Goal: Browse casually: Explore the website without a specific task or goal

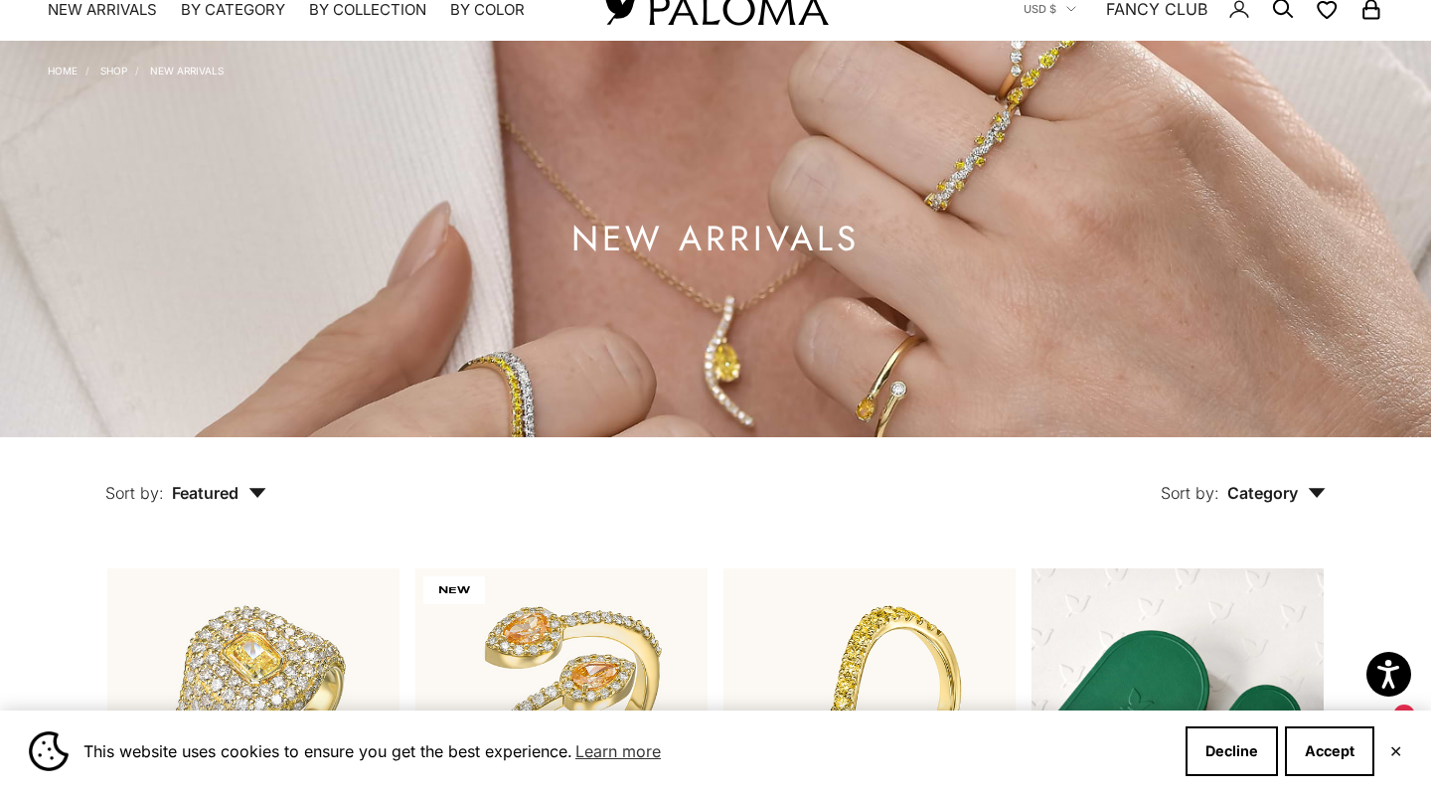
scroll to position [65, 0]
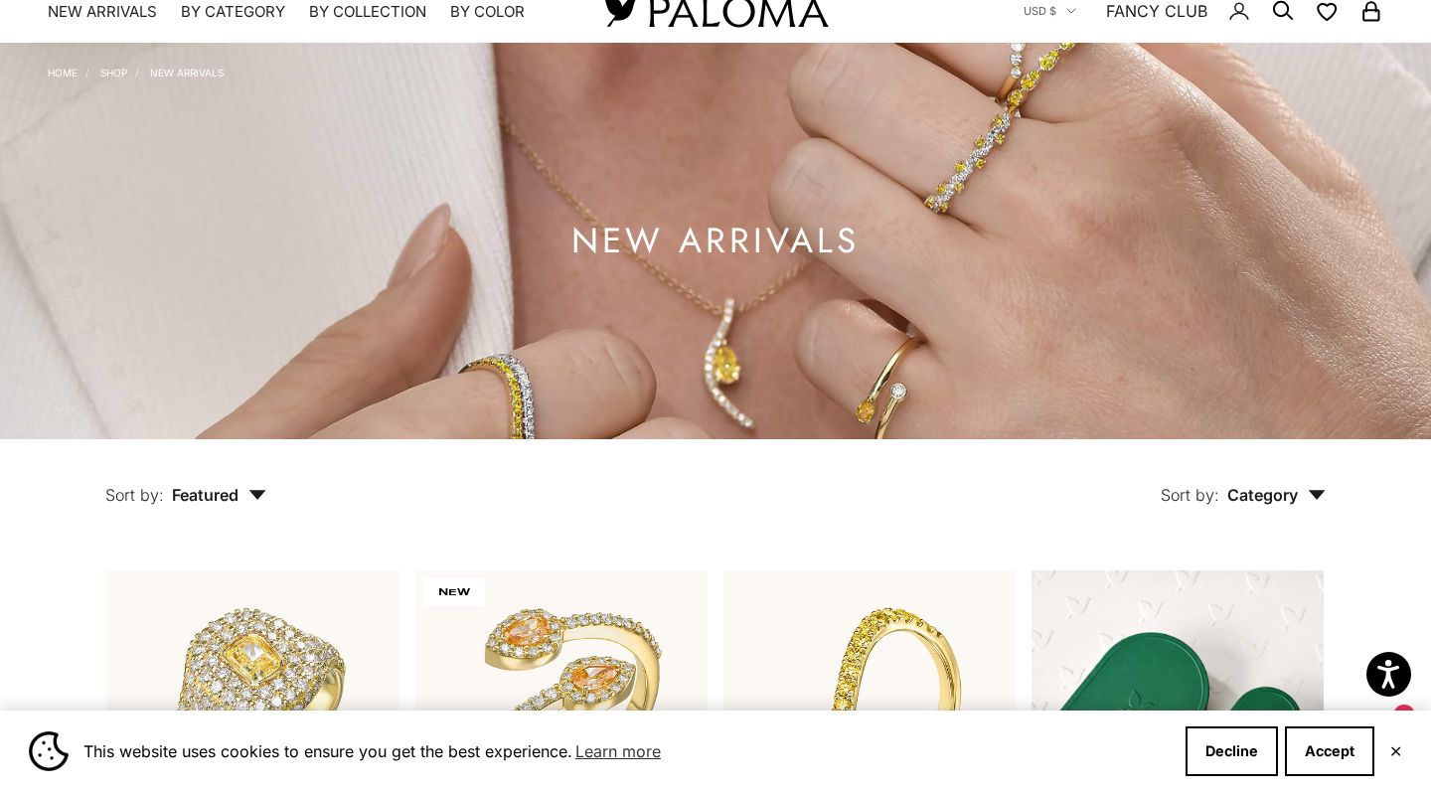
click at [937, 217] on img at bounding box center [715, 241] width 1431 height 397
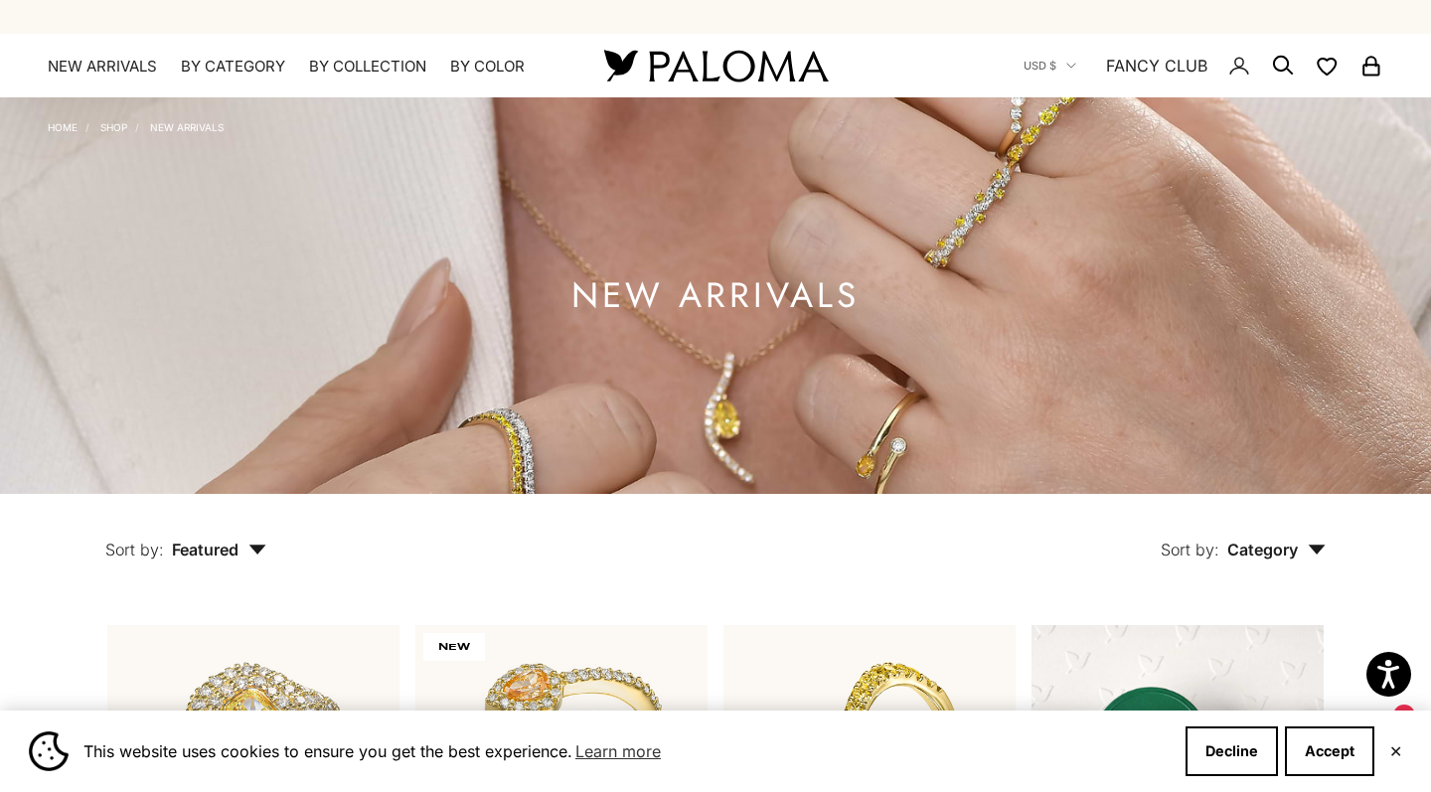
scroll to position [6, 0]
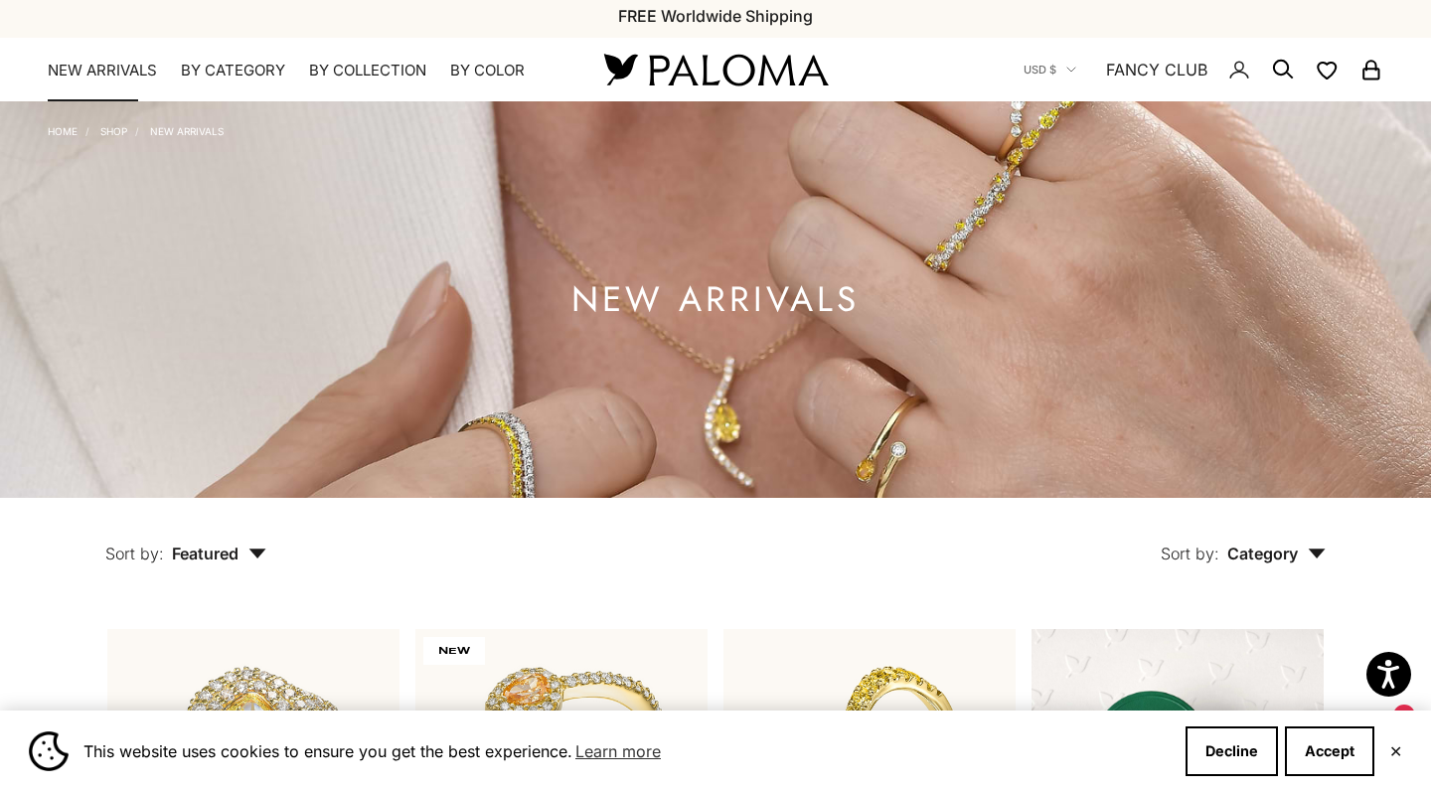
click at [146, 70] on link "NEW ARRIVALS" at bounding box center [102, 71] width 109 height 20
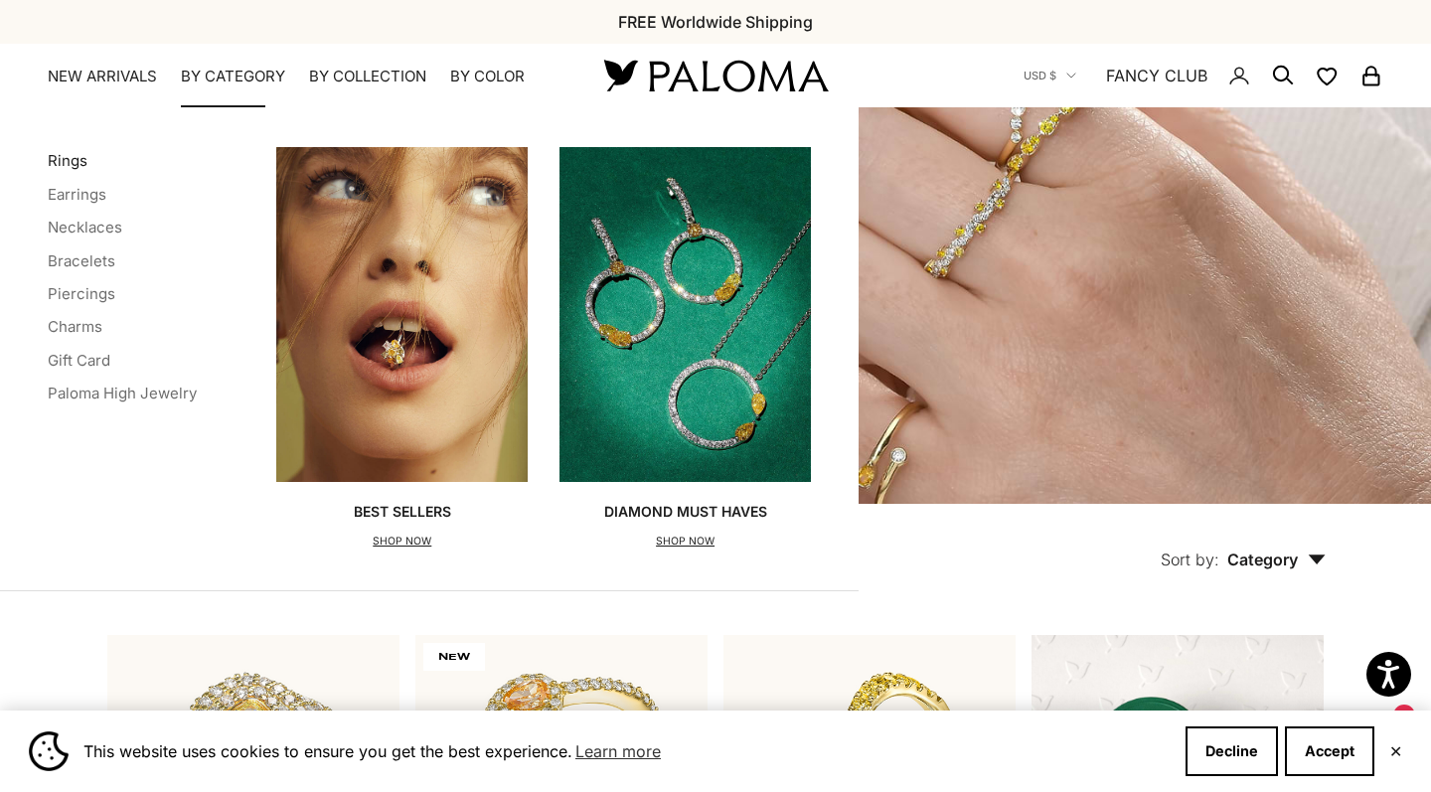
click at [68, 153] on link "Rings" at bounding box center [68, 160] width 40 height 19
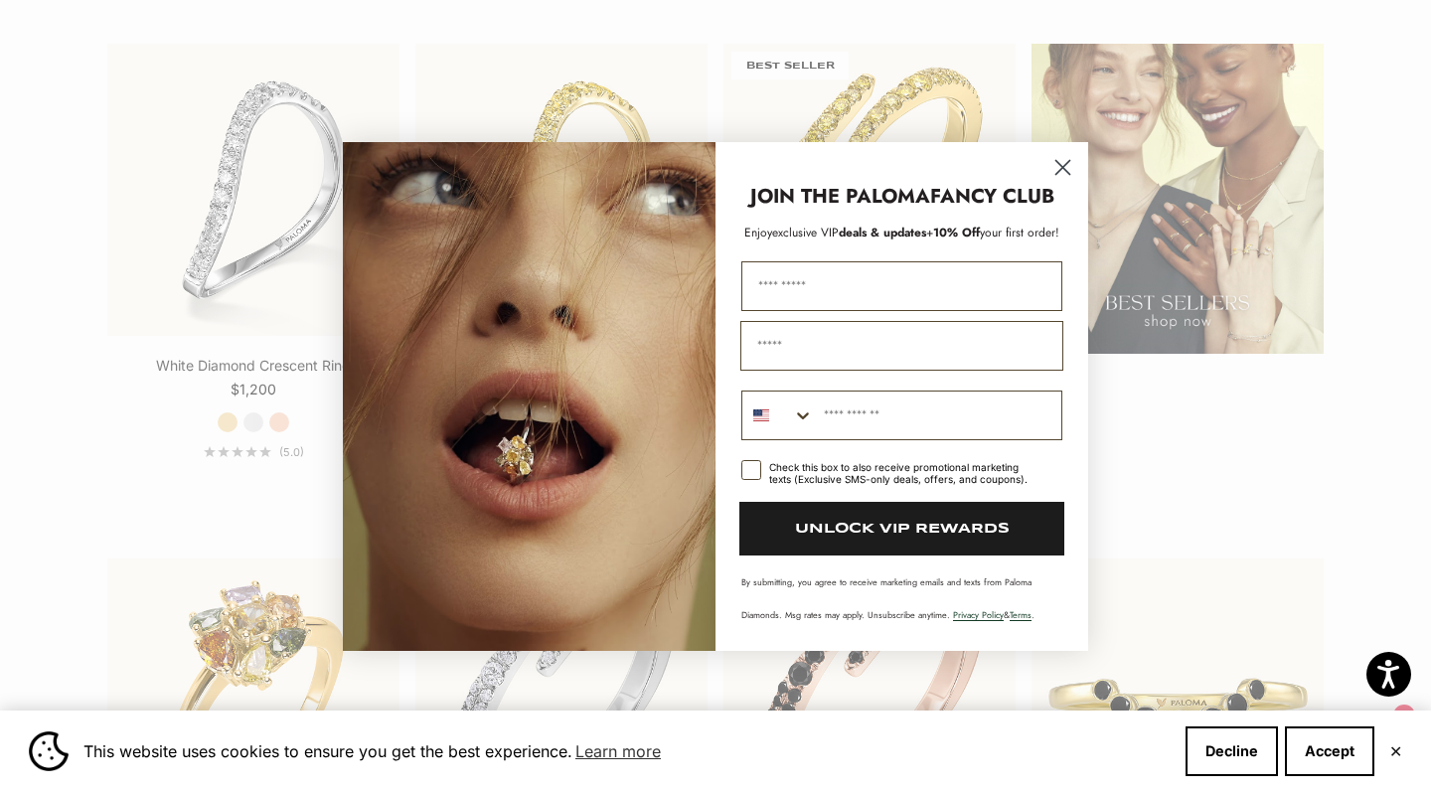
scroll to position [2658, 0]
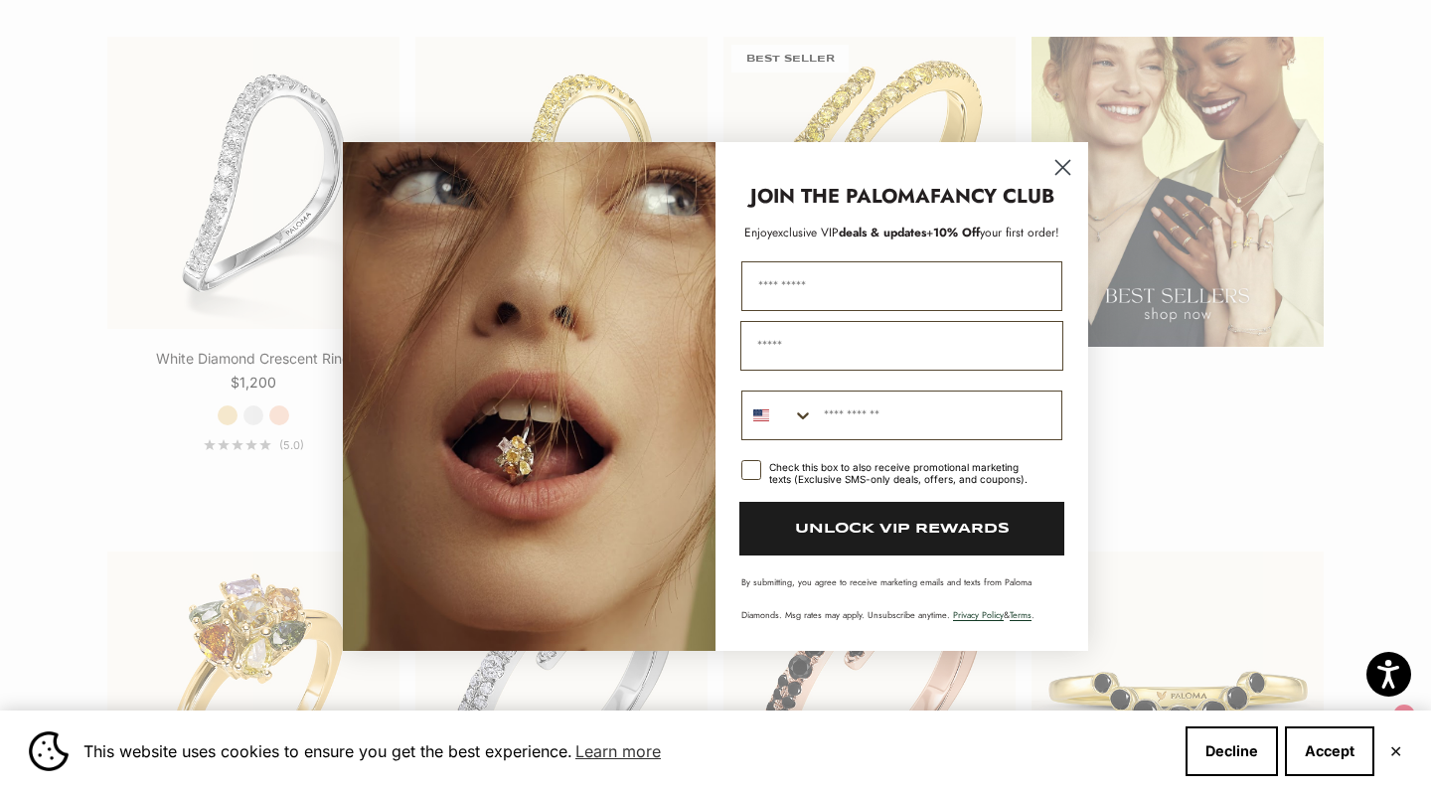
click at [1058, 165] on circle "Close dialog" at bounding box center [1063, 166] width 33 height 33
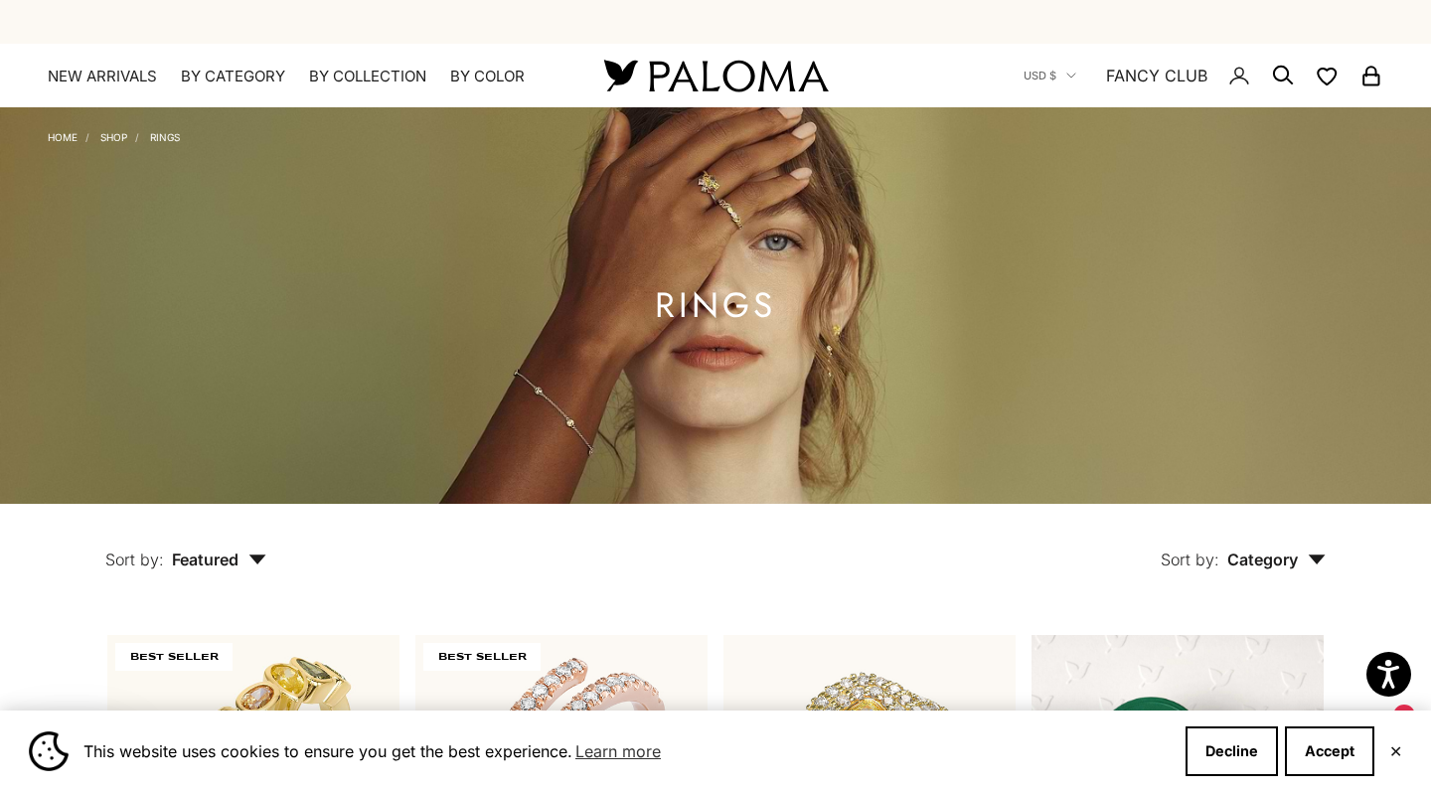
scroll to position [0, 0]
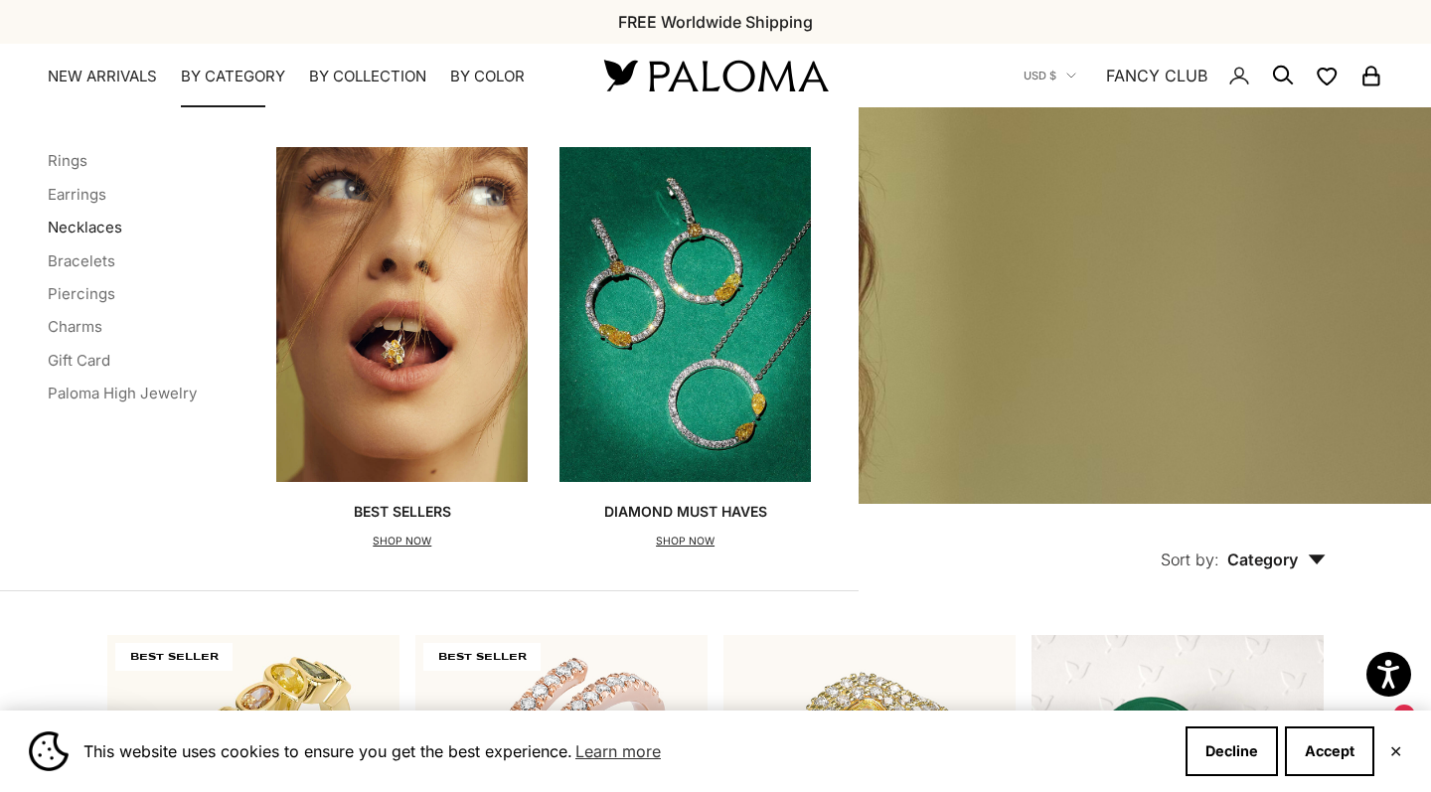
click at [60, 223] on link "Necklaces" at bounding box center [85, 227] width 75 height 19
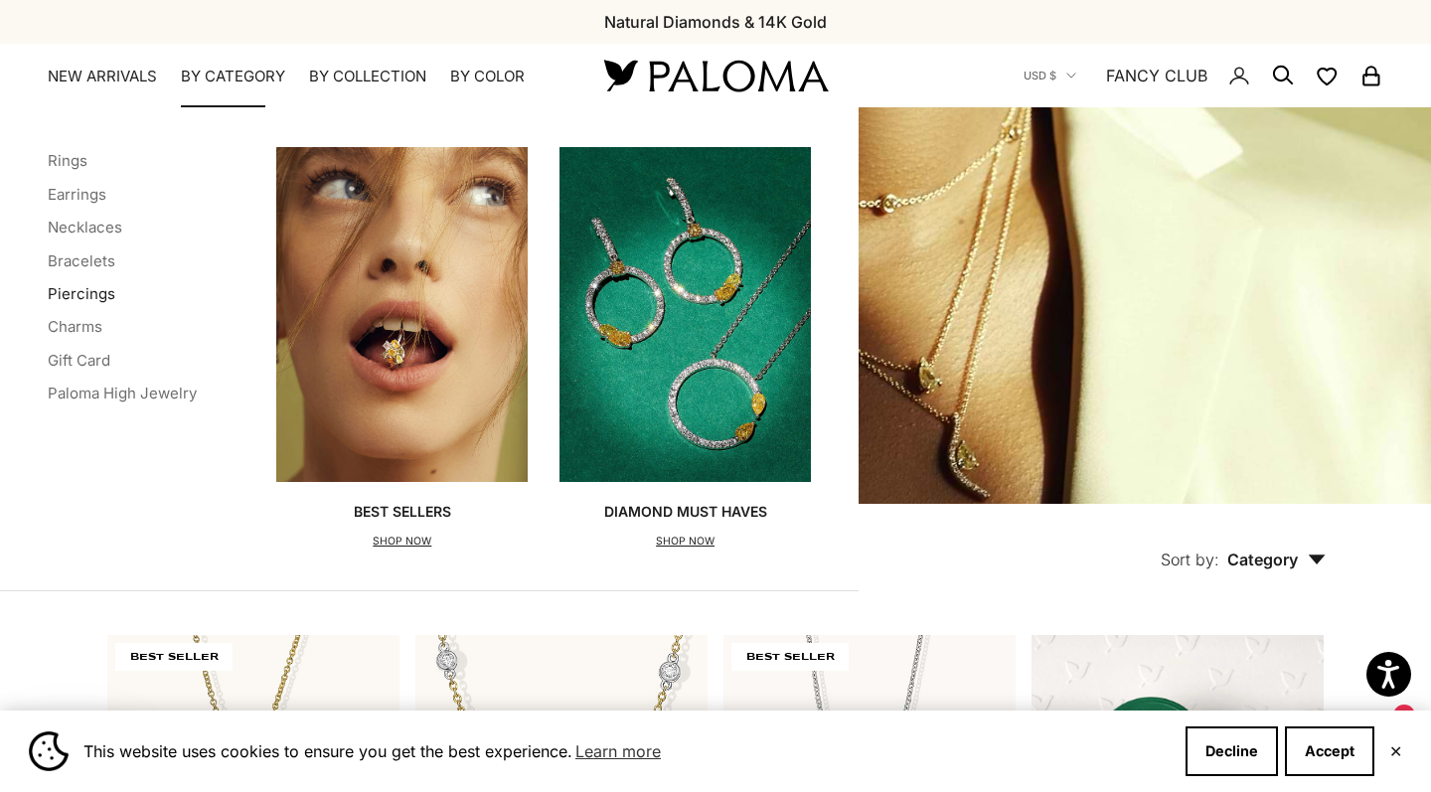
click at [98, 291] on link "Piercings" at bounding box center [82, 293] width 68 height 19
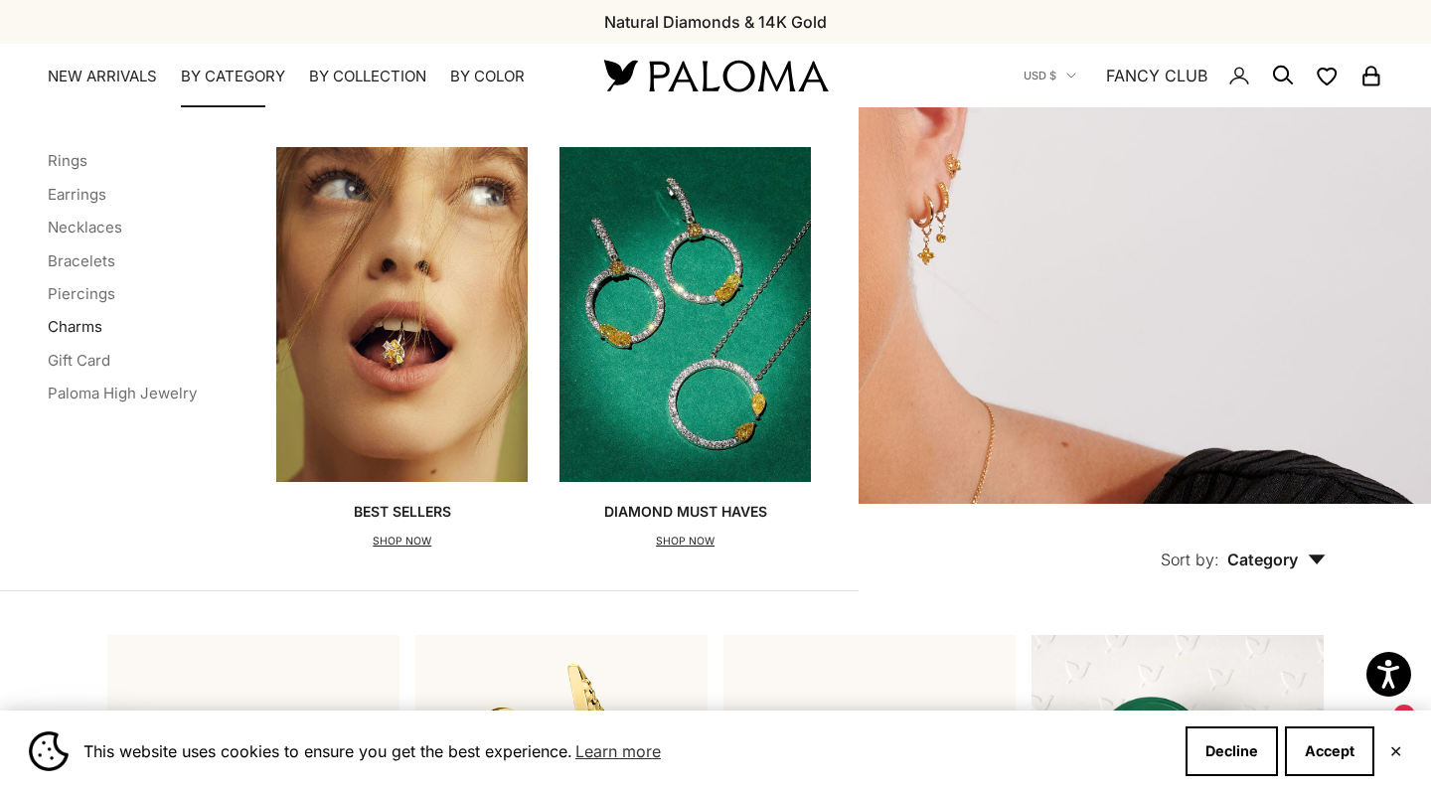
click at [90, 320] on link "Charms" at bounding box center [75, 326] width 55 height 19
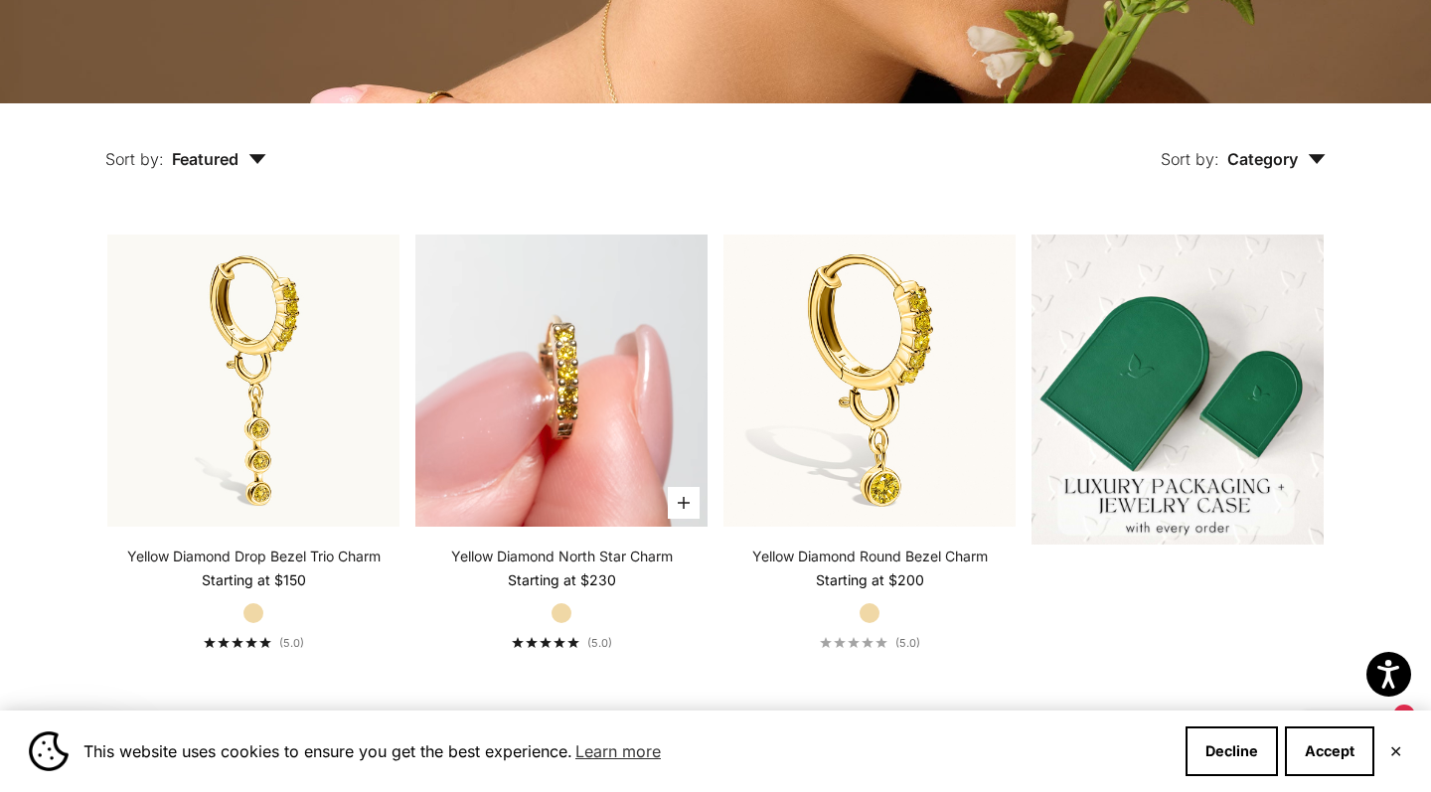
scroll to position [365, 0]
